Goal: Task Accomplishment & Management: Use online tool/utility

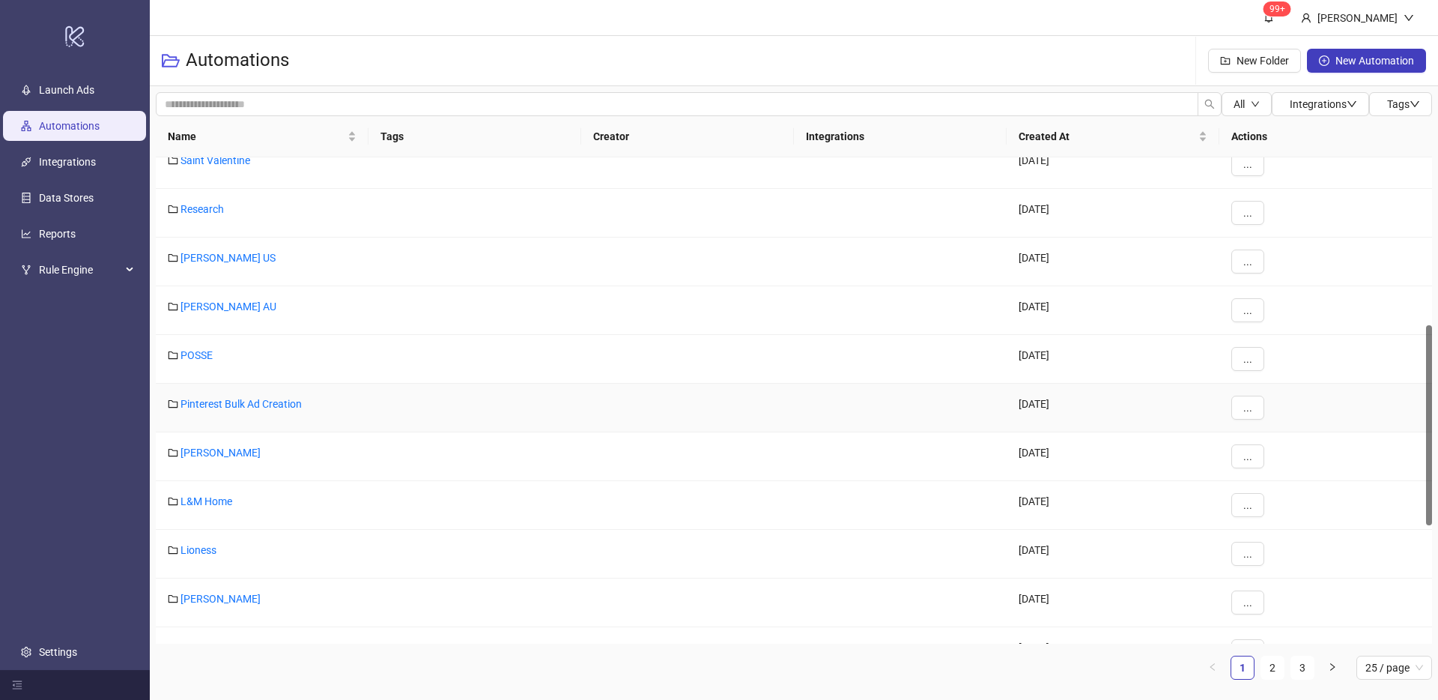
scroll to position [416, 0]
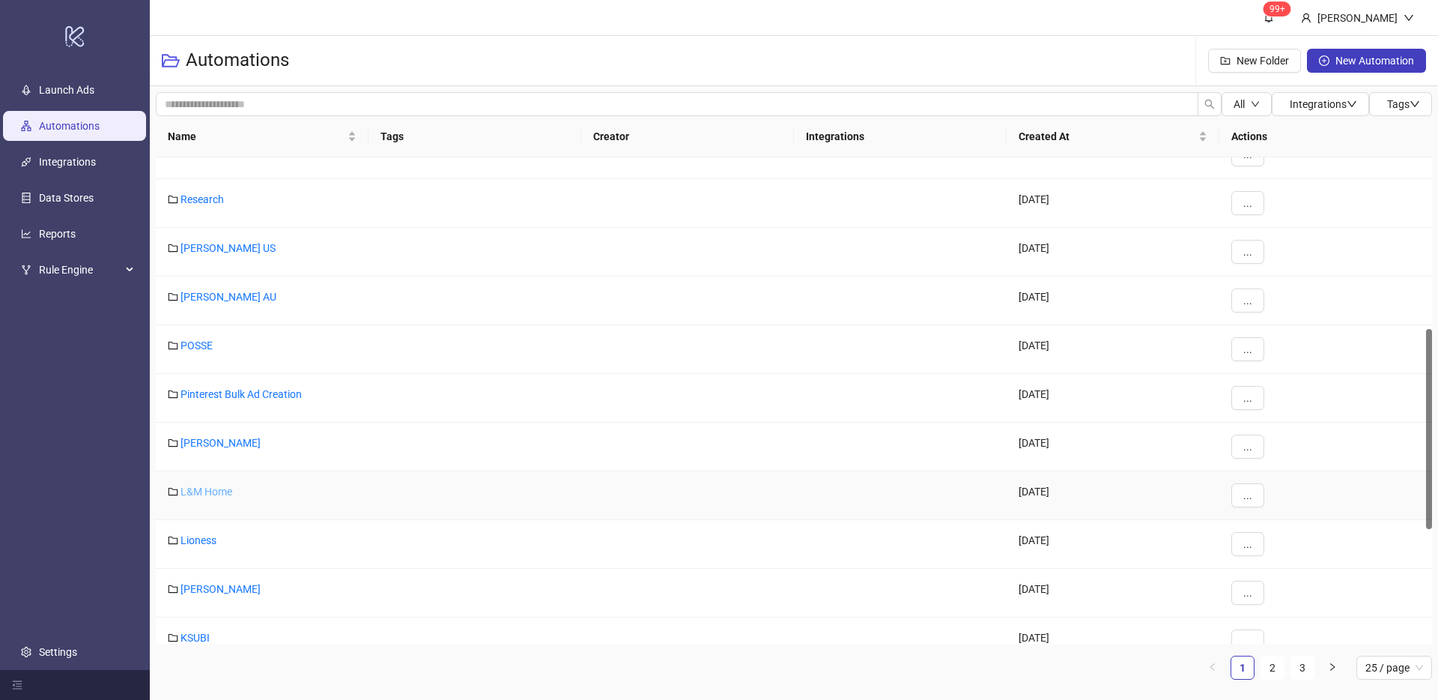
click at [200, 490] on link "L&M Home" at bounding box center [206, 491] width 52 height 12
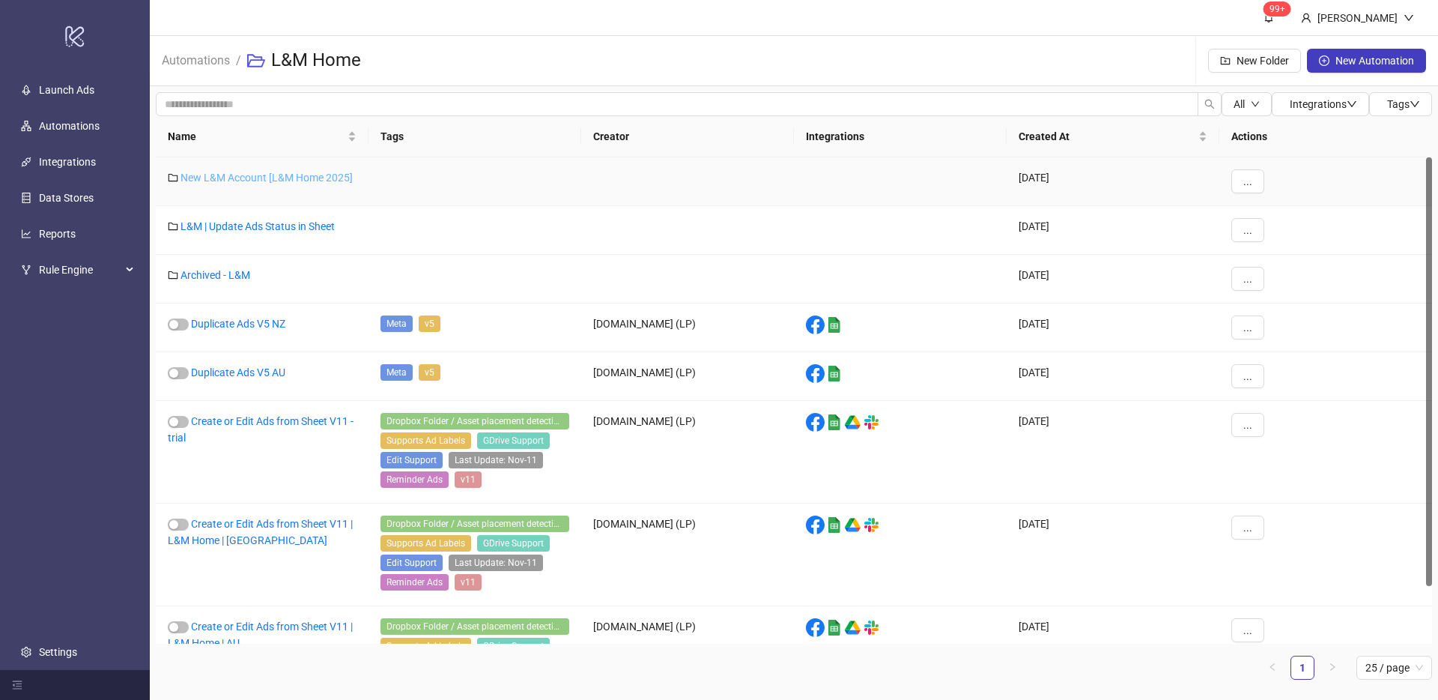
click at [299, 178] on link "New L&M Account [L&M Home 2025]" at bounding box center [266, 178] width 172 height 12
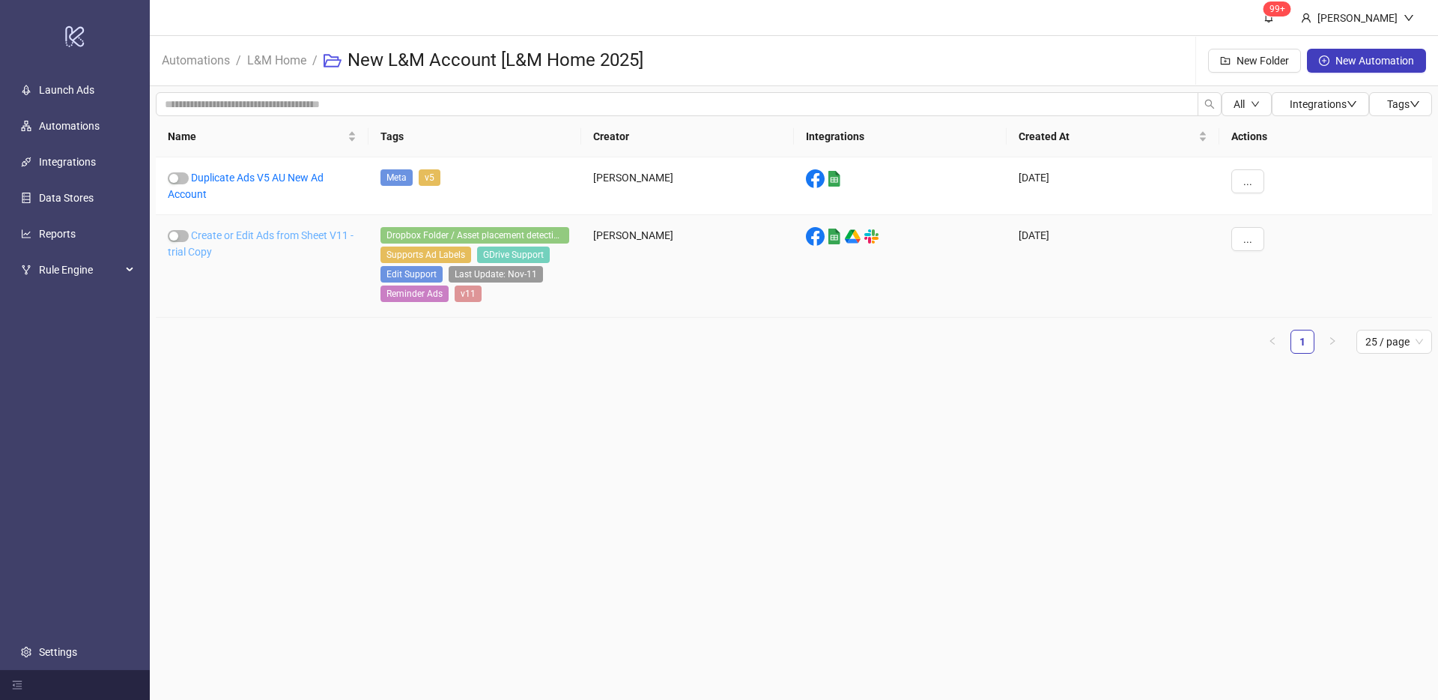
click at [309, 238] on link "Create or Edit Ads from Sheet V11 - trial Copy" at bounding box center [261, 243] width 186 height 28
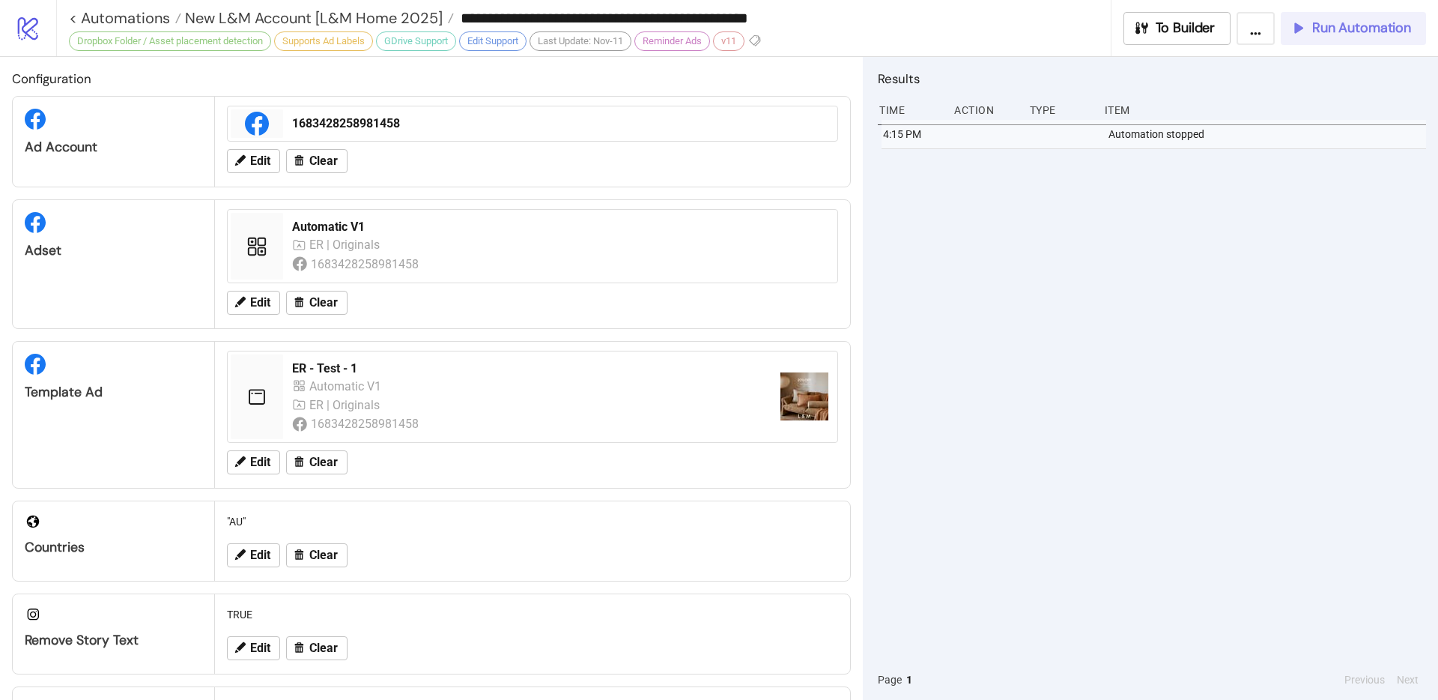
click at [1321, 33] on span "Run Automation" at bounding box center [1361, 27] width 99 height 17
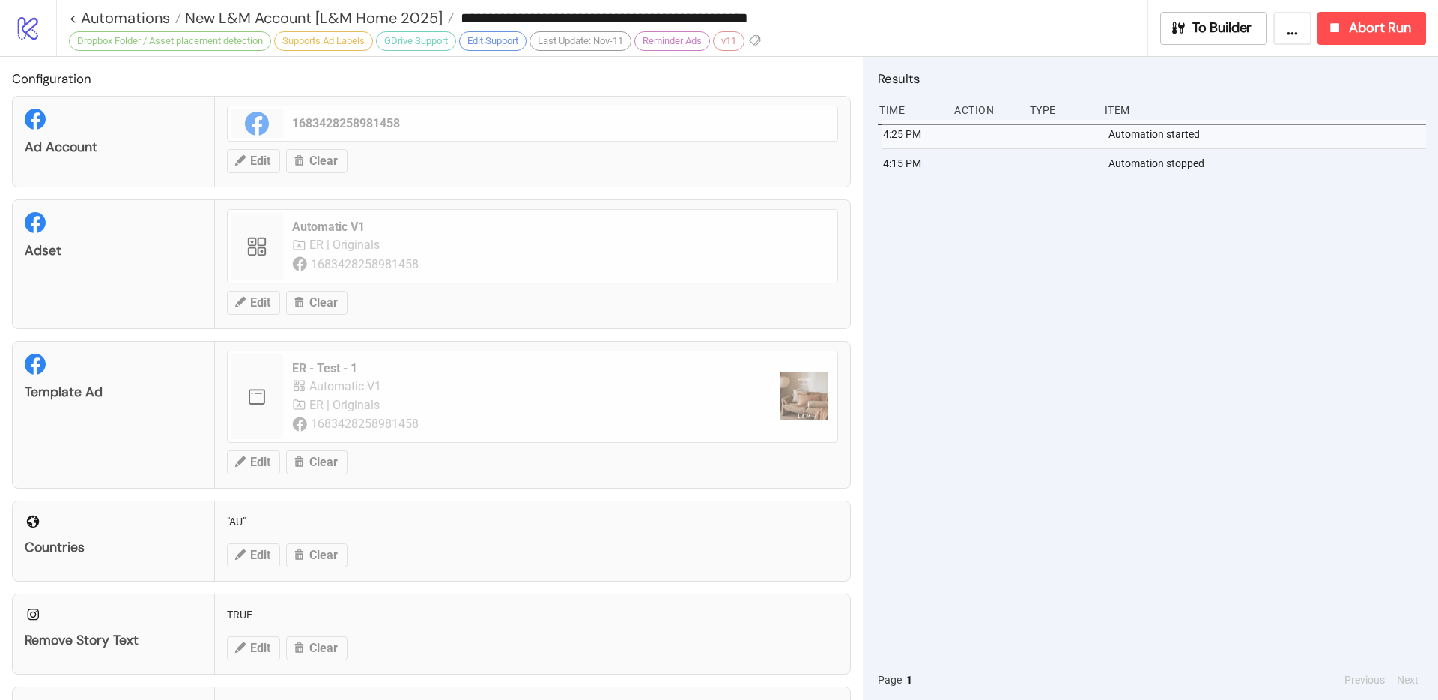
scroll to position [234, 0]
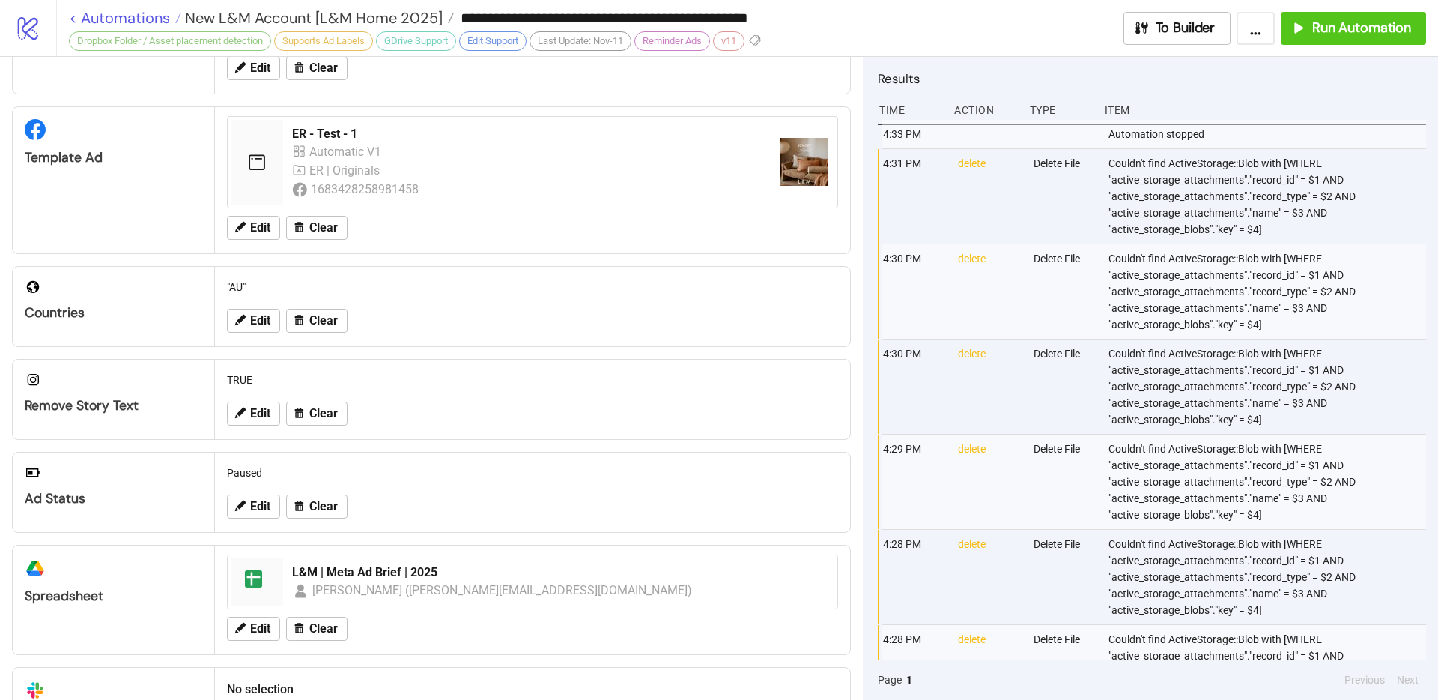
click at [86, 16] on link "< Automations" at bounding box center [125, 17] width 112 height 15
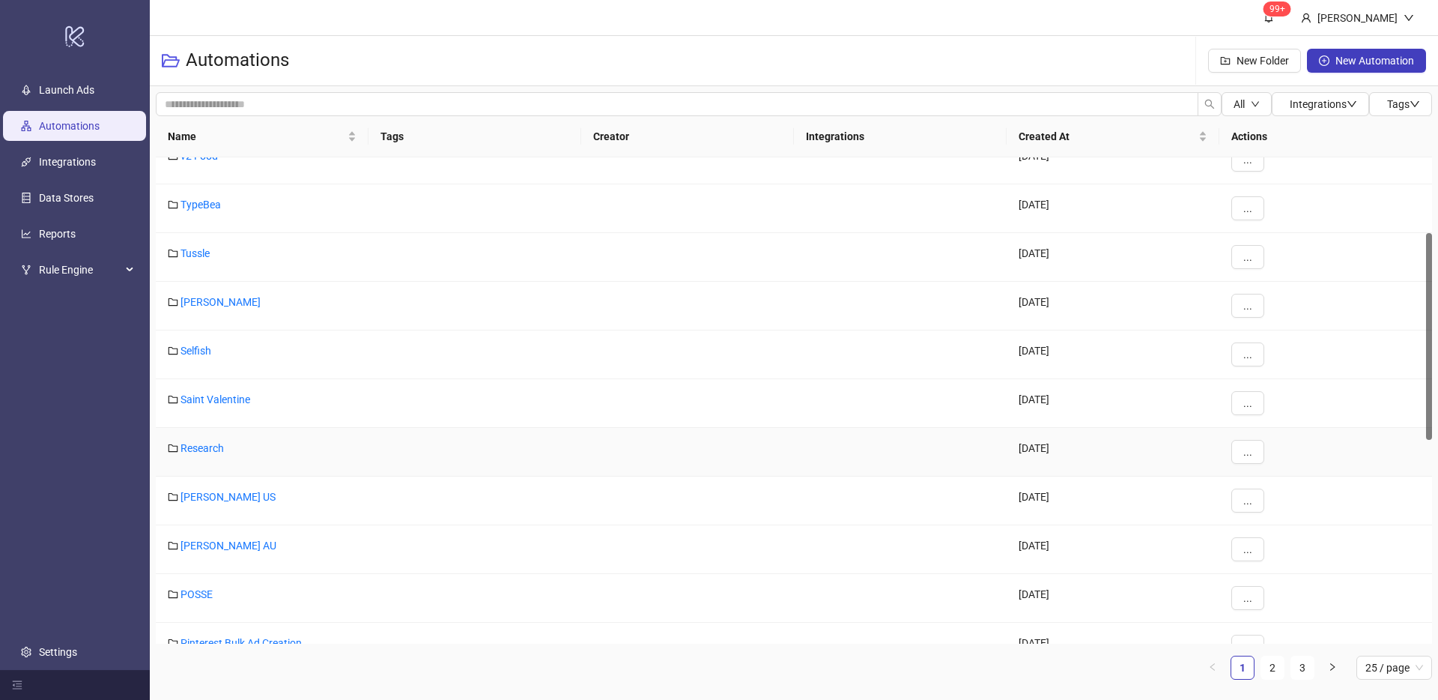
scroll to position [455, 0]
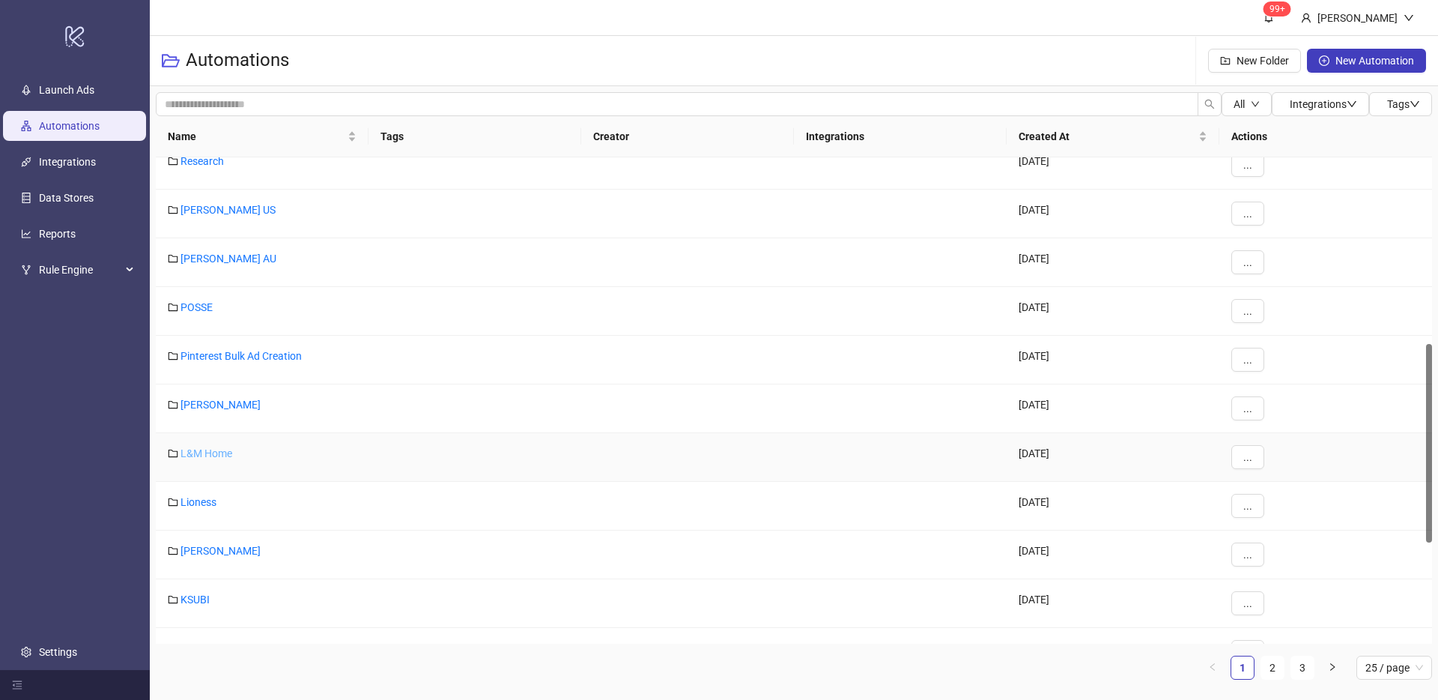
click at [226, 455] on link "L&M Home" at bounding box center [206, 453] width 52 height 12
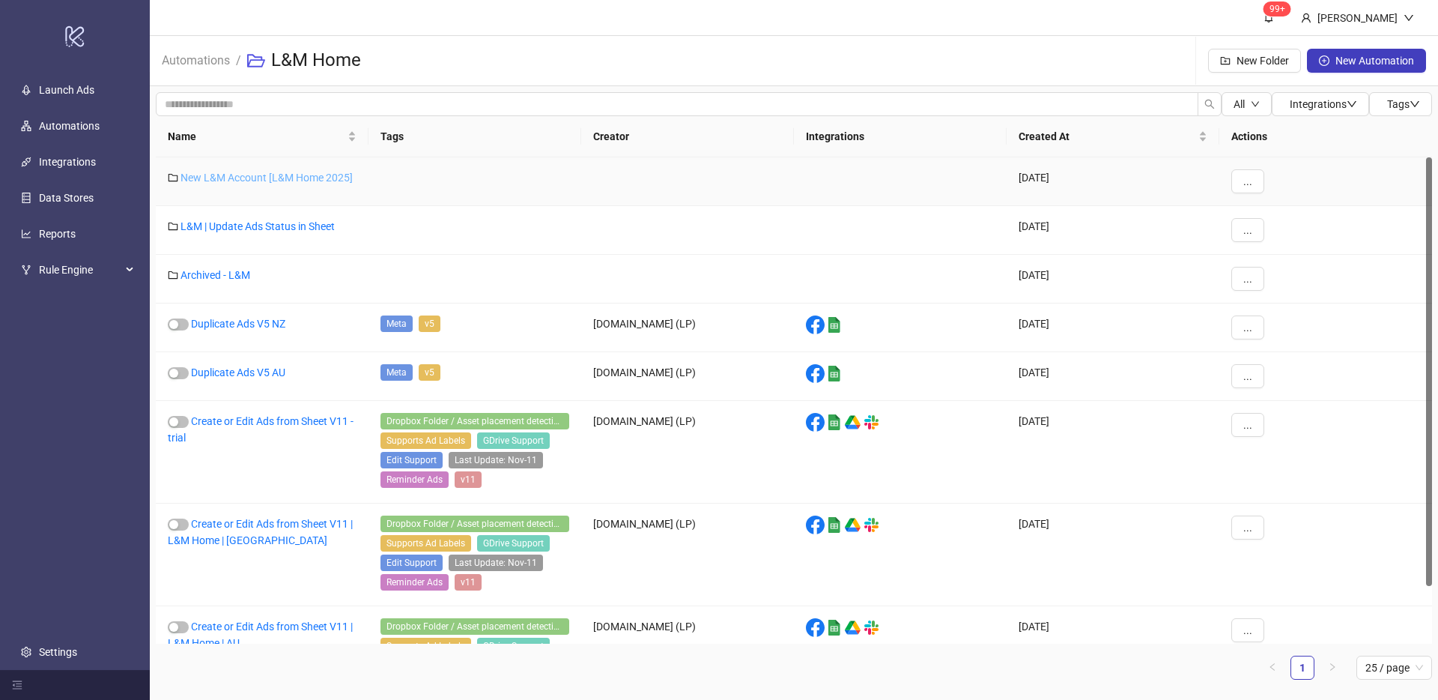
click at [275, 178] on link "New L&M Account [L&M Home 2025]" at bounding box center [266, 178] width 172 height 12
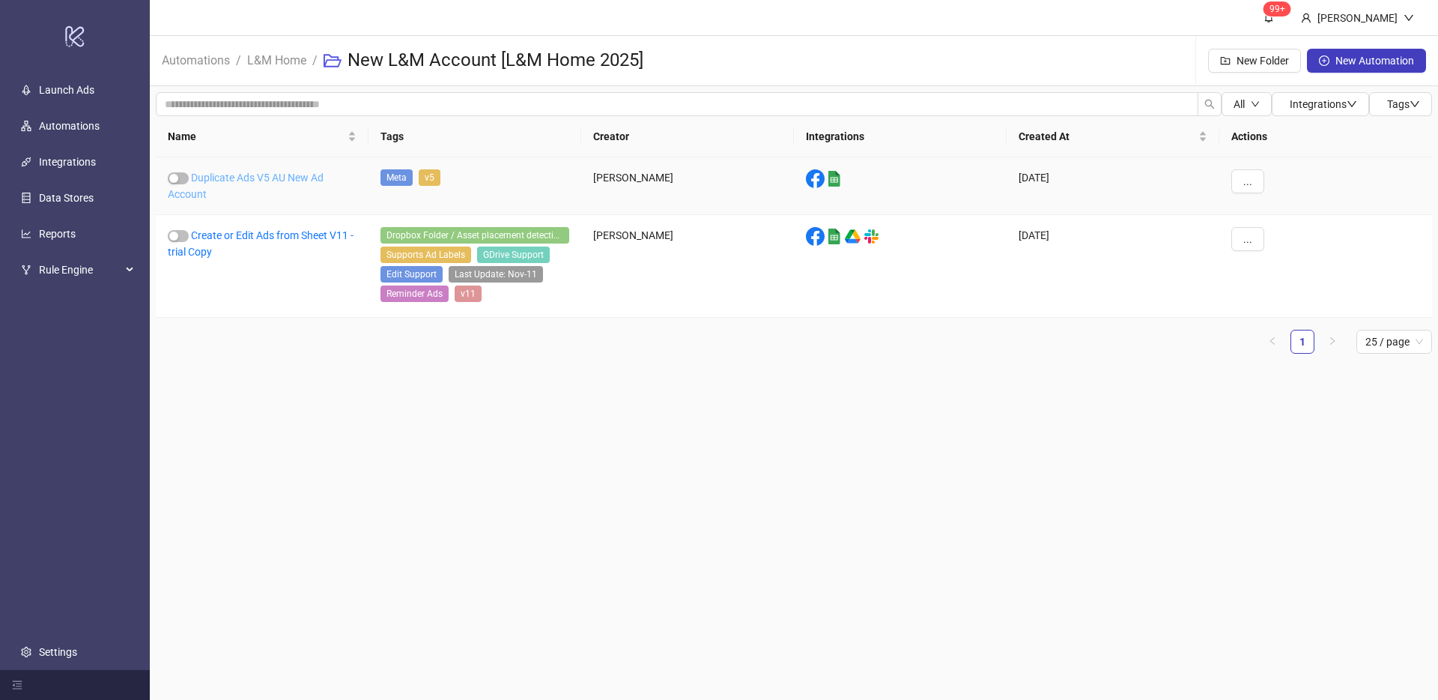
click at [271, 179] on link "Duplicate Ads V5 AU New Ad Account" at bounding box center [246, 186] width 156 height 28
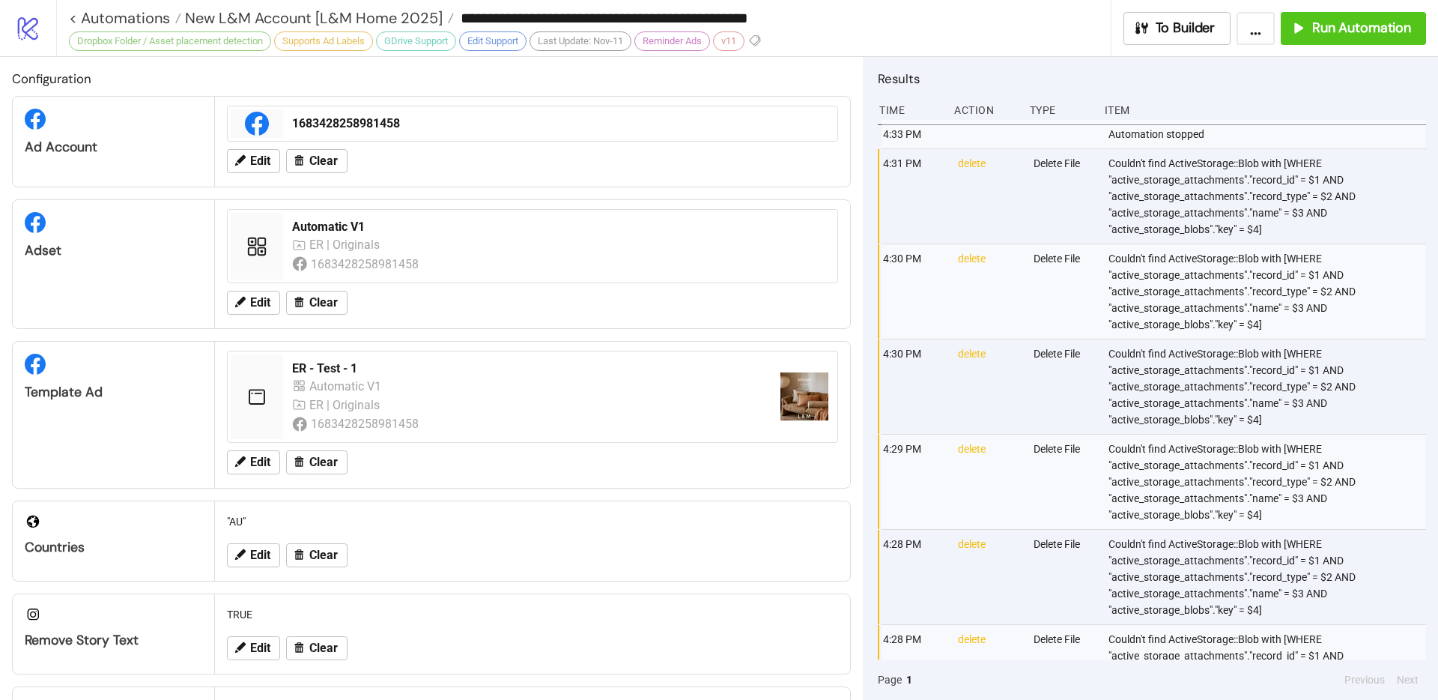
type input "**********"
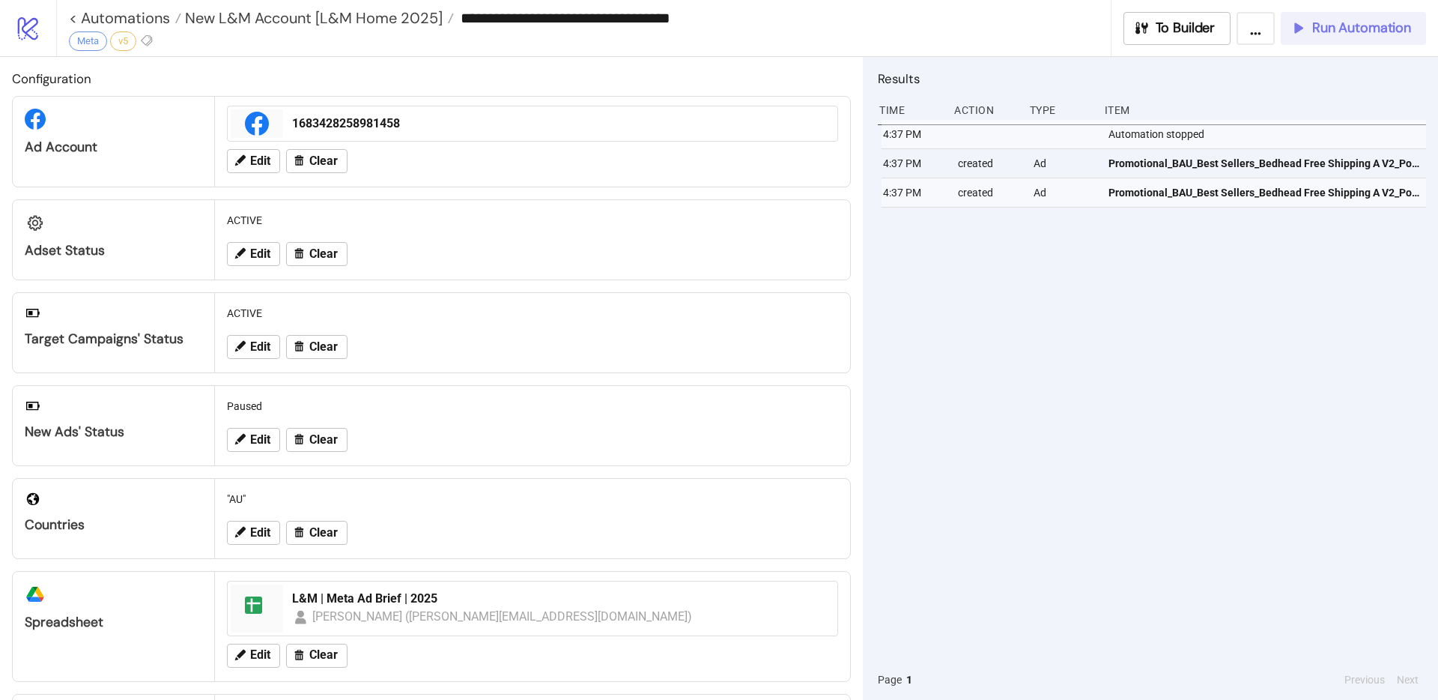
click at [1339, 37] on button "Run Automation" at bounding box center [1353, 28] width 145 height 33
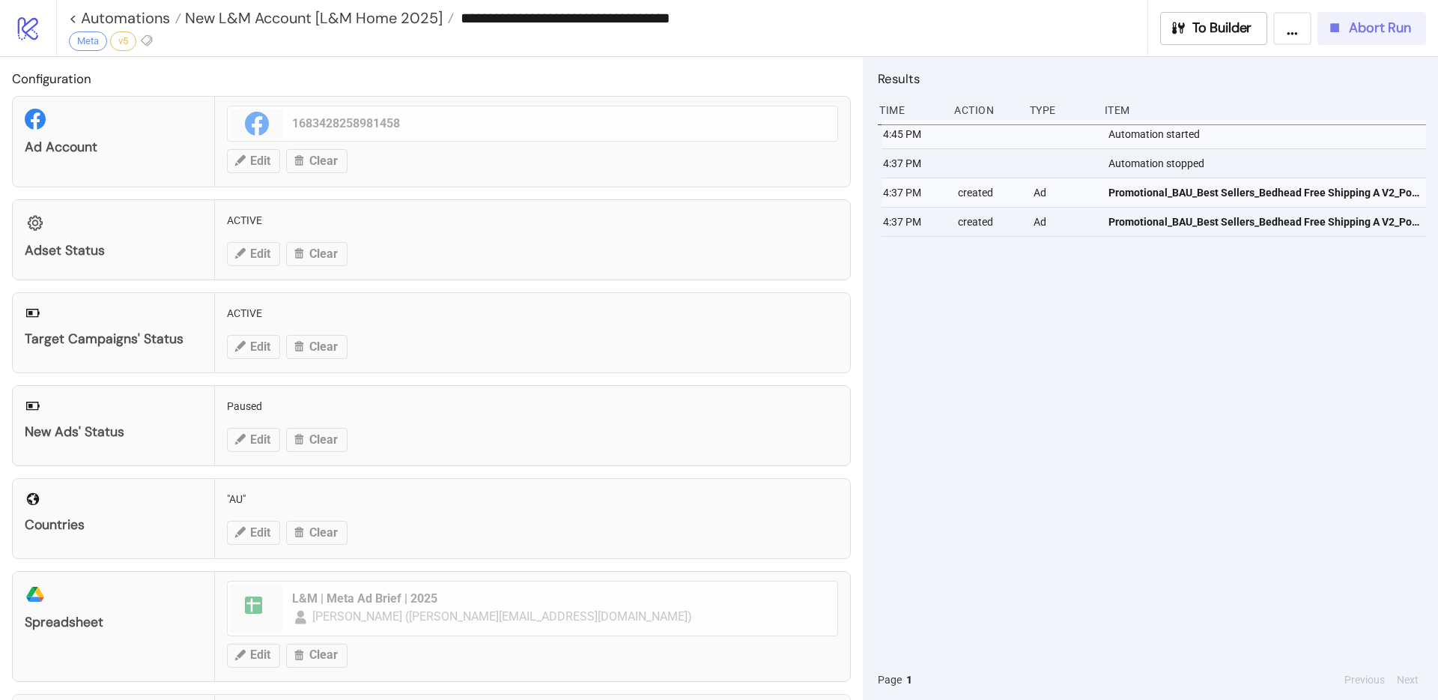
click at [1359, 16] on button "Abort Run" at bounding box center [1371, 28] width 109 height 33
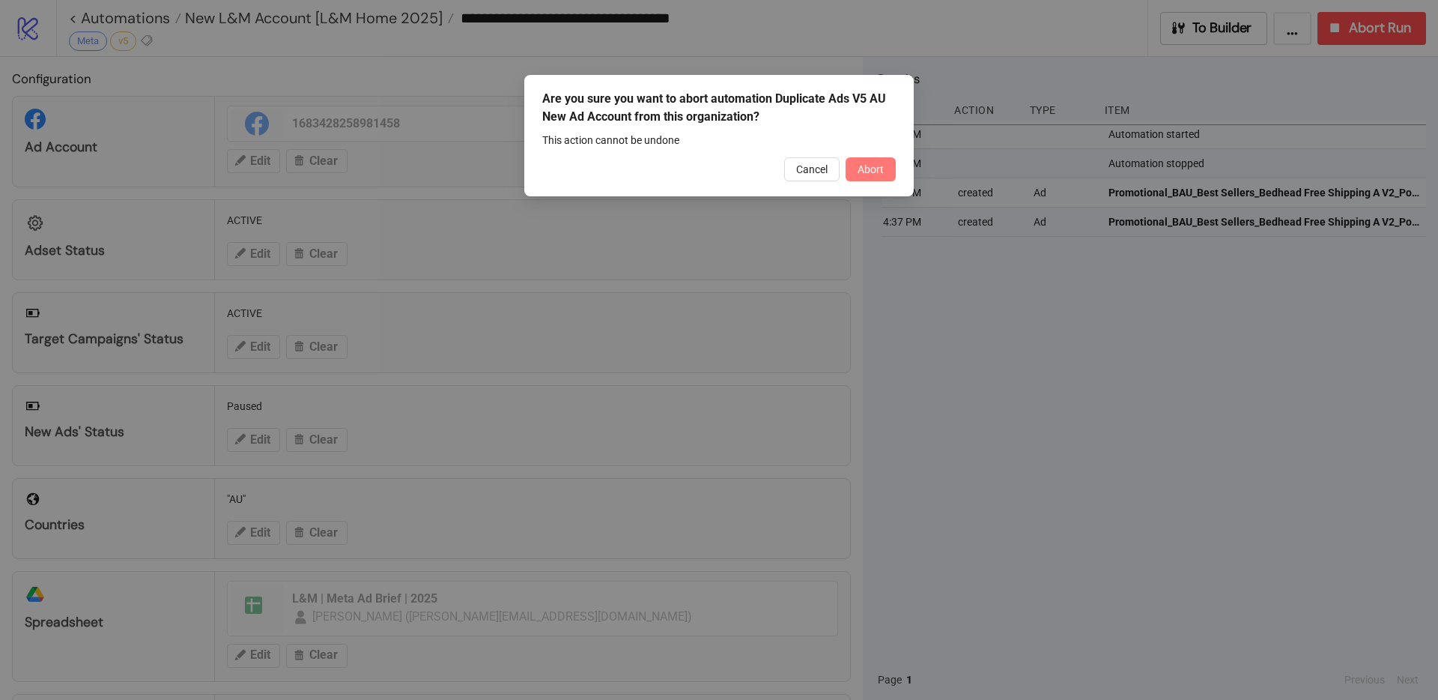
click at [880, 166] on span "Abort" at bounding box center [871, 169] width 26 height 12
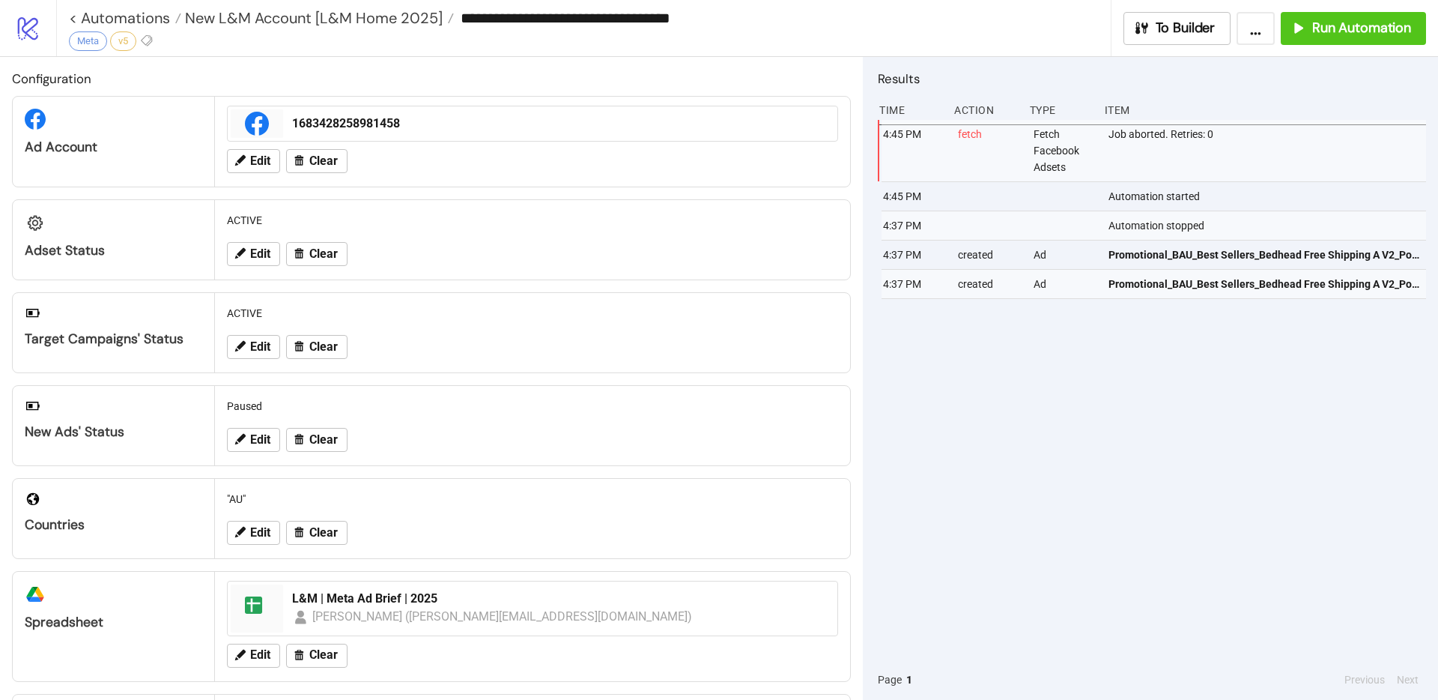
click at [1363, 51] on div "**********" at bounding box center [747, 28] width 1382 height 56
click at [1361, 38] on button "Run Automation" at bounding box center [1353, 28] width 145 height 33
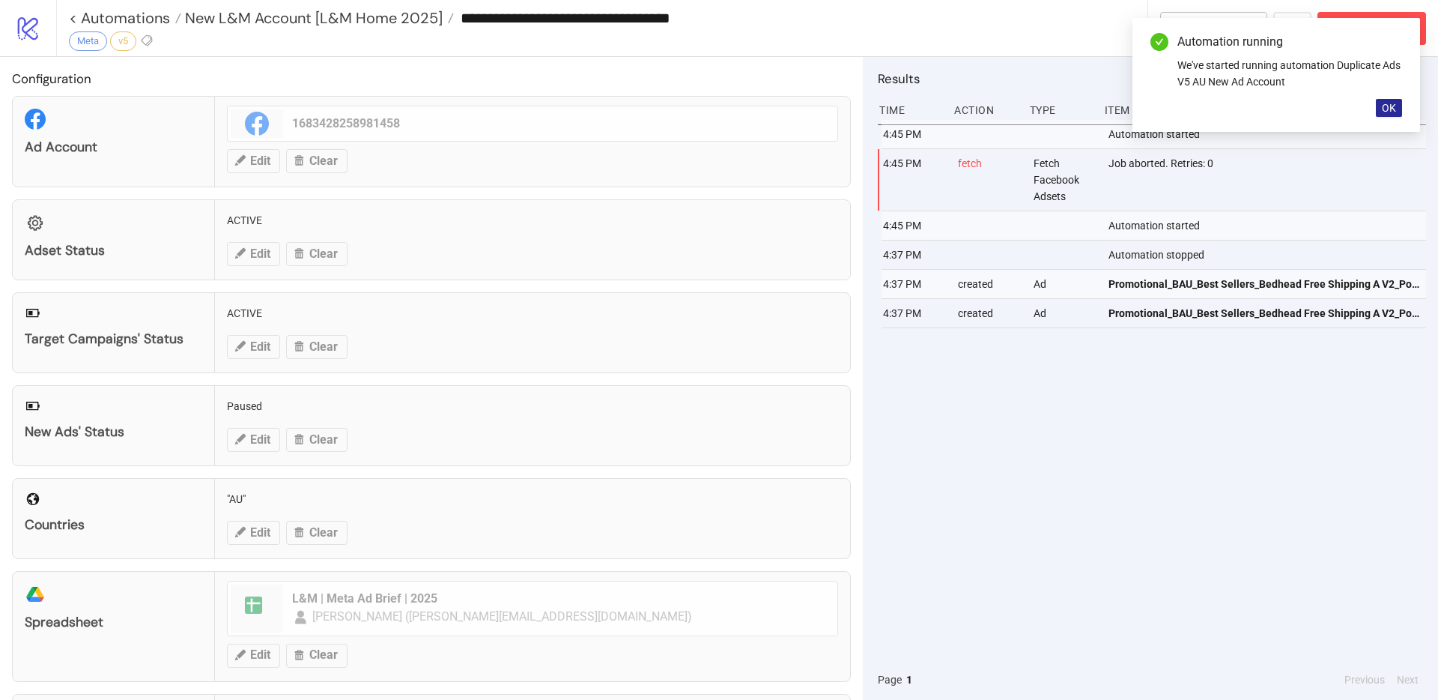
click at [1382, 102] on span "OK" at bounding box center [1389, 108] width 14 height 12
